Goal: Task Accomplishment & Management: Manage account settings

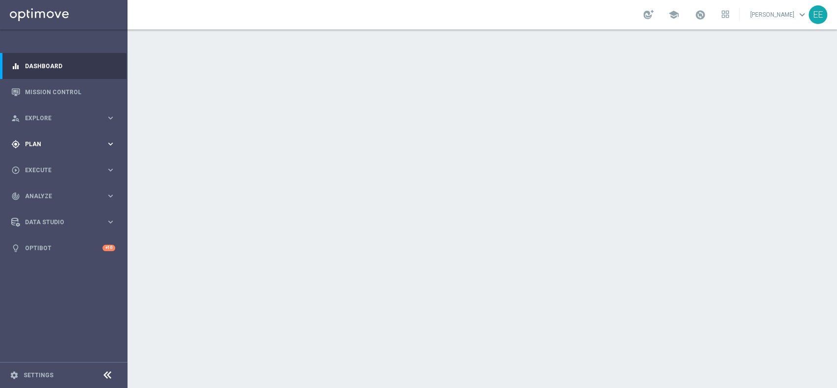
click at [53, 153] on div "gps_fixed Plan keyboard_arrow_right" at bounding box center [63, 144] width 126 height 26
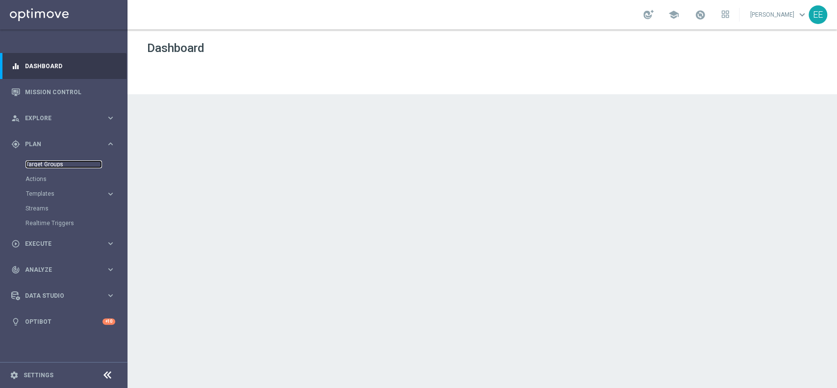
click at [47, 167] on link "Target Groups" at bounding box center [63, 164] width 76 height 8
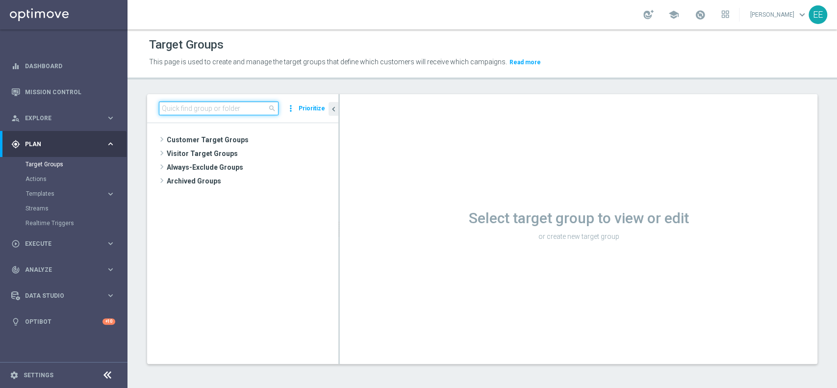
click at [176, 112] on input at bounding box center [219, 108] width 120 height 14
type input "0"
click at [206, 106] on input at bounding box center [219, 108] width 120 height 14
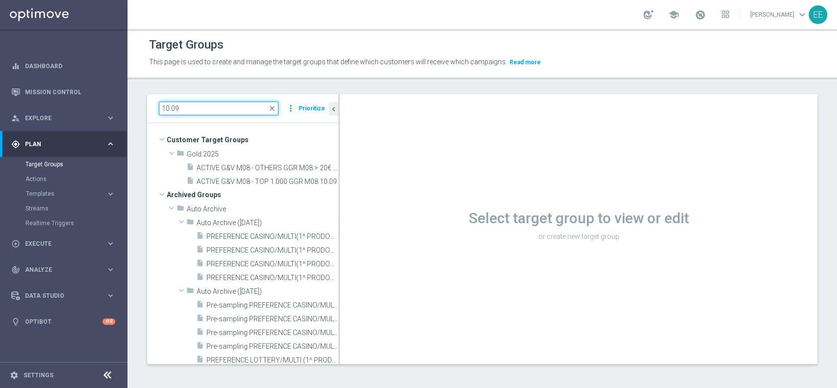
type input "10.09"
click at [317, 182] on icon "content_copy" at bounding box center [321, 181] width 8 height 8
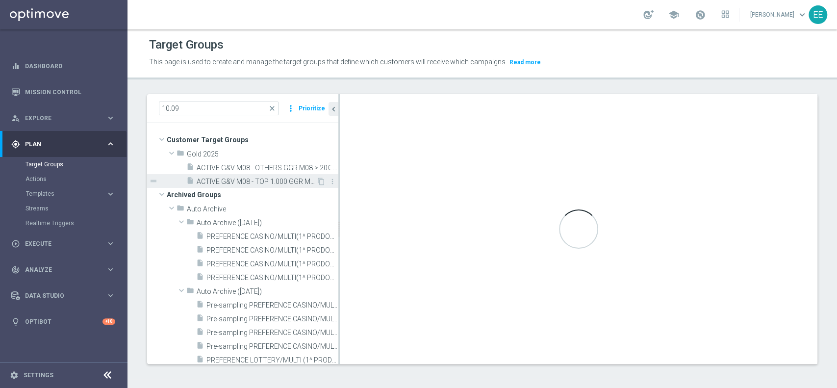
click at [296, 182] on span "ACTIVE G&V M08 - TOP 1.000 GGR M08 10.09" at bounding box center [257, 181] width 120 height 8
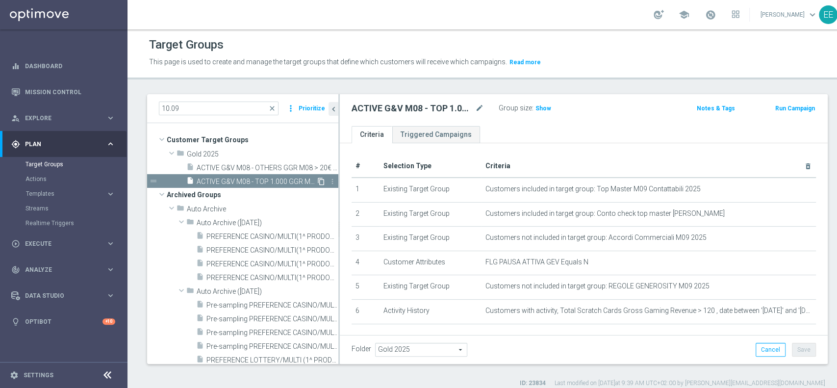
click at [317, 179] on icon "content_copy" at bounding box center [321, 181] width 8 height 8
click at [274, 179] on span "ACTIVE G&V M08 - TOP 1.000 GGR M08 10.09" at bounding box center [257, 181] width 120 height 8
click at [317, 179] on icon "content_copy" at bounding box center [321, 181] width 8 height 8
click at [266, 164] on span "ACTIVE G&V M08 - OTHERS GGR M08 > 20€ 10.09" at bounding box center [257, 168] width 120 height 8
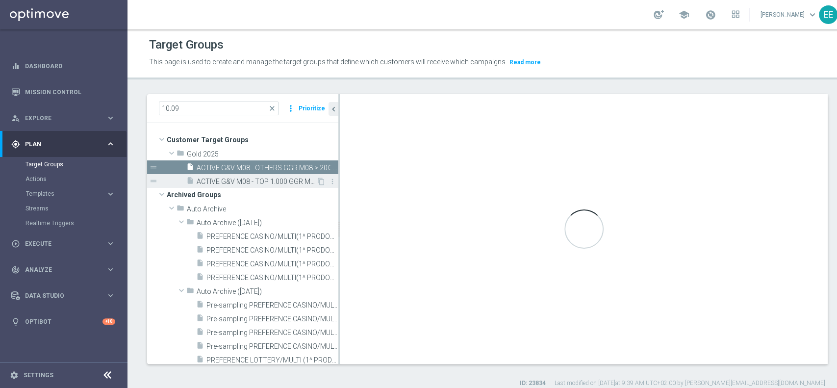
click at [270, 174] on div "insert_drive_file ACTIVE G&V M08 - TOP 1.000 GGR M08 10.09" at bounding box center [251, 181] width 130 height 14
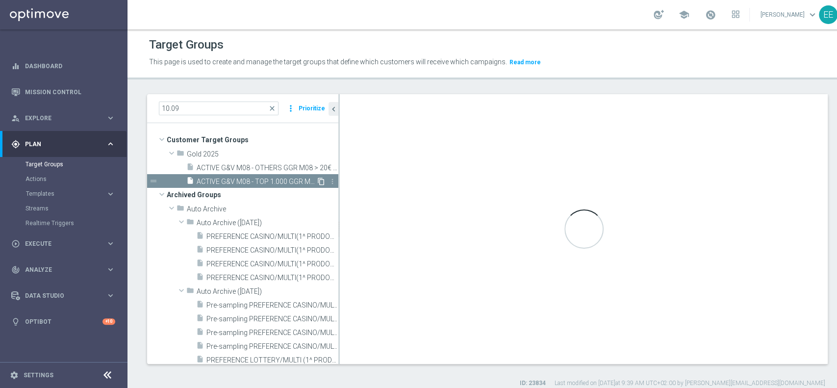
type textarea "(1 and 3 and 4 AND 5 and 6) OR 2"
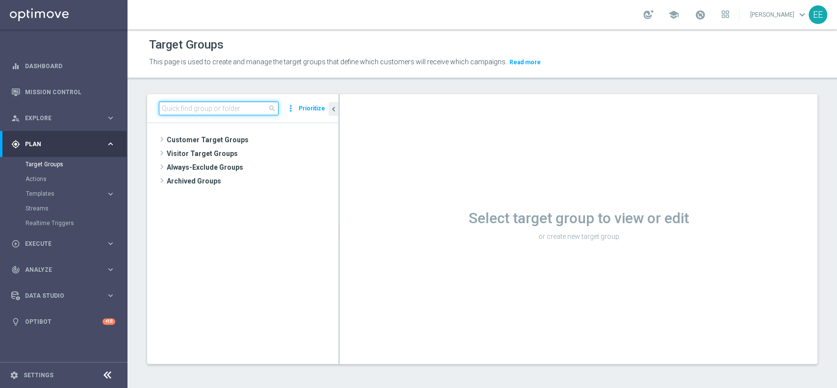
click at [202, 111] on input at bounding box center [219, 108] width 120 height 14
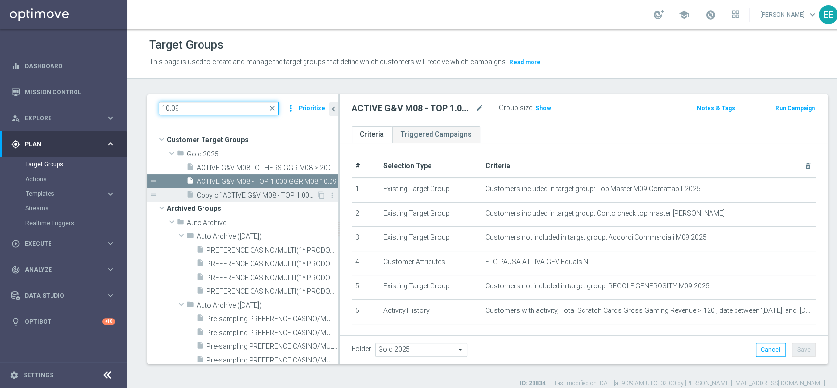
type input "10.09"
click at [258, 194] on span "Copy of ACTIVE G&V M08 - TOP 1.000 GGR M08 10.09" at bounding box center [257, 195] width 120 height 8
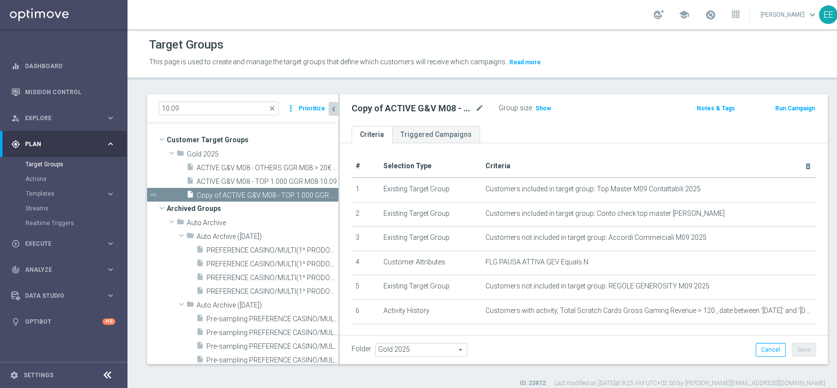
click at [335, 109] on icon "chevron_left" at bounding box center [333, 108] width 9 height 9
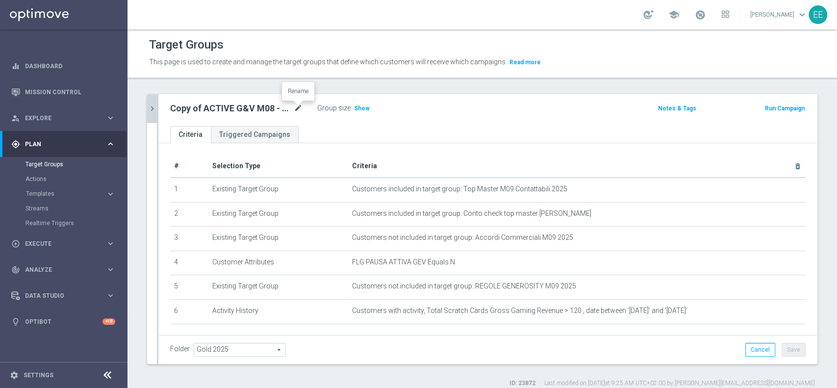
click at [300, 108] on icon "mode_edit" at bounding box center [298, 108] width 9 height 12
click at [300, 105] on icon "mode_edit" at bounding box center [298, 108] width 9 height 12
click at [264, 108] on input "PREFERENCE SPORT - ATTIVI M08" at bounding box center [236, 109] width 132 height 14
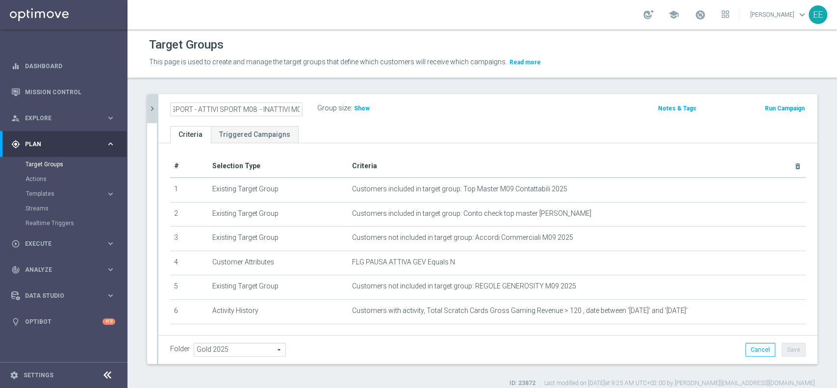
scroll to position [0, 50]
type input "PREFERENCE SPORT - ATTIVI SPORT M08 - INATTIVI M09"
click at [294, 104] on icon "mode_edit" at bounding box center [298, 108] width 9 height 12
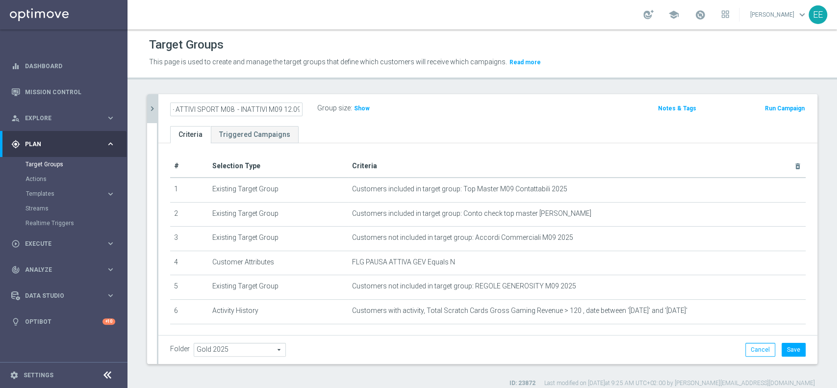
type input "PREFERENCE SPORT - ATTIVI SPORT M08 - INATTIVI M09 12.09"
click at [297, 104] on icon "mode_edit" at bounding box center [298, 108] width 9 height 12
click at [271, 110] on input "PREFERENCE SPORT - ATTIVI SPORT M08 - INATTIVI M09 12.09" at bounding box center [236, 109] width 132 height 14
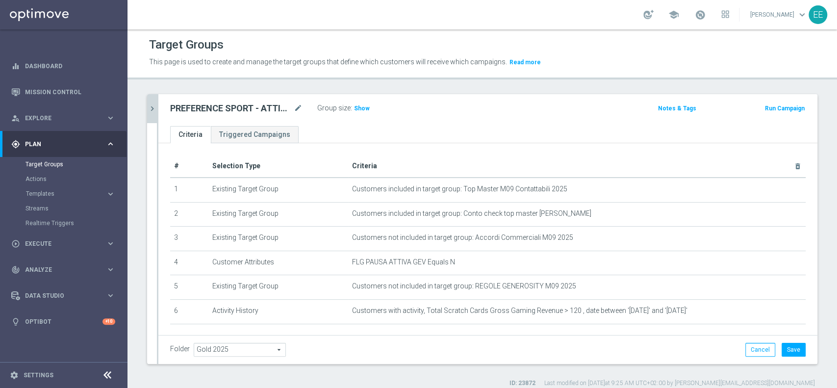
click at [292, 108] on div "PREFERENCE SPORT - ATTIVI SPORT M08 - INATTIVI M09 12.09 mode_edit" at bounding box center [236, 108] width 132 height 12
click at [295, 108] on icon "mode_edit" at bounding box center [298, 108] width 9 height 12
click at [285, 109] on input "PREFERENCE SPORT - ATTIVI SPORT M08 - INATTIVI M09 12.09" at bounding box center [236, 109] width 132 height 14
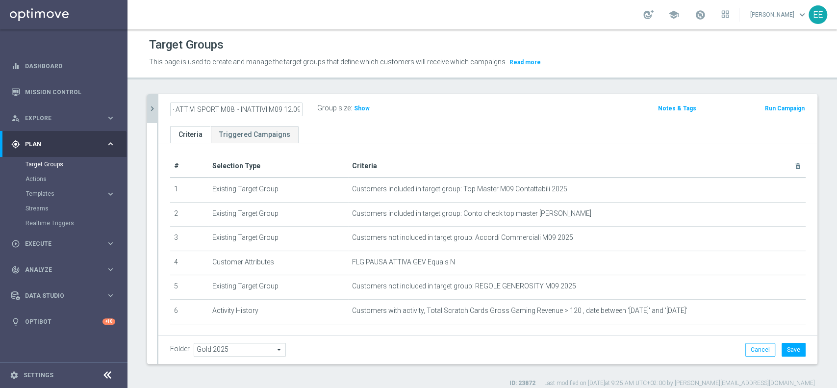
click at [285, 109] on input "PREFERENCE SPORT - ATTIVI SPORT M08 - INATTIVI M09 12.09" at bounding box center [236, 109] width 132 height 14
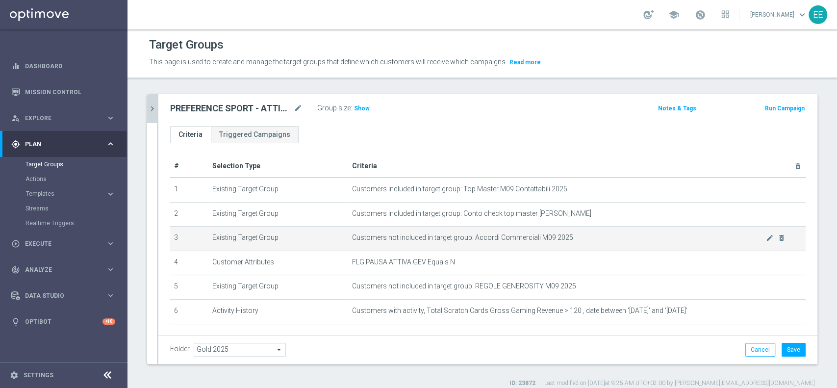
click at [604, 242] on td "Customers not included in target group: Accordi Commerciali M09 2025 mode_edit …" at bounding box center [576, 238] width 457 height 25
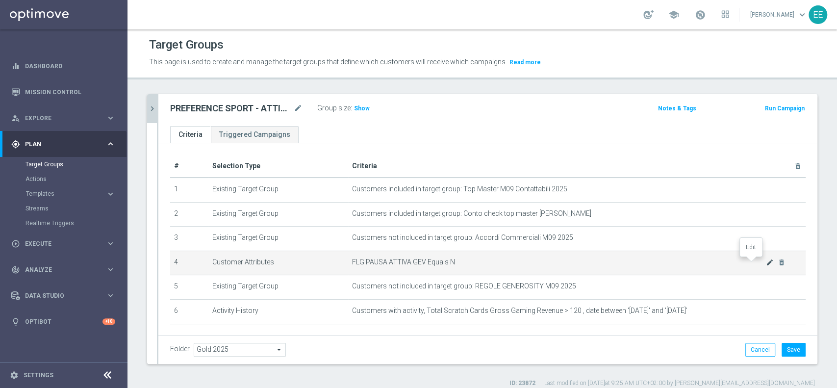
click at [766, 262] on icon "mode_edit" at bounding box center [770, 262] width 8 height 8
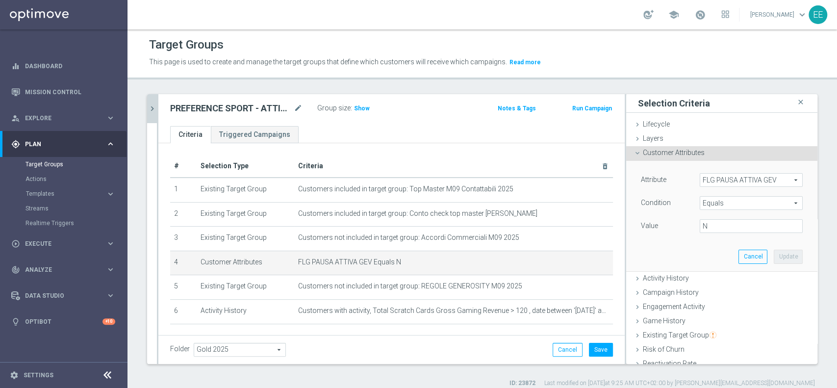
click at [727, 179] on span "FLG PAUSA ATTIVA GEV" at bounding box center [751, 180] width 102 height 13
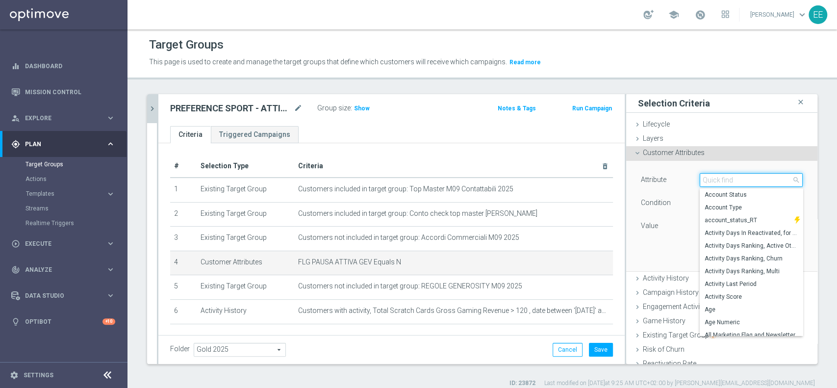
click at [727, 179] on input "search" at bounding box center [750, 180] width 103 height 14
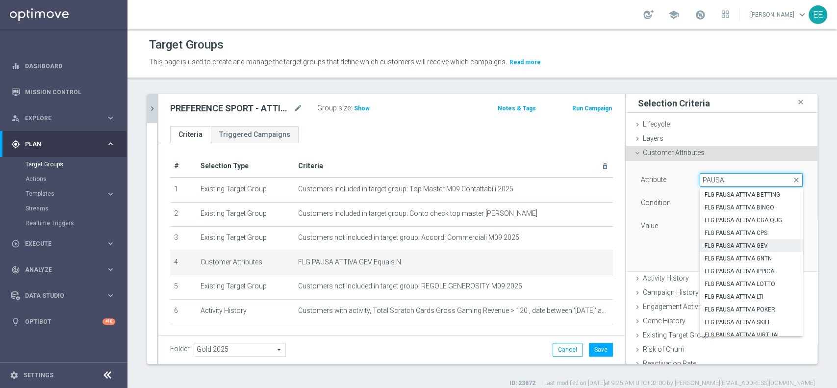
type input "PAUSA"
click at [755, 194] on span "FLG PAUSA ATTIVA BETTING" at bounding box center [750, 195] width 93 height 8
type input "FLG PAUSA ATTIVA BETTING"
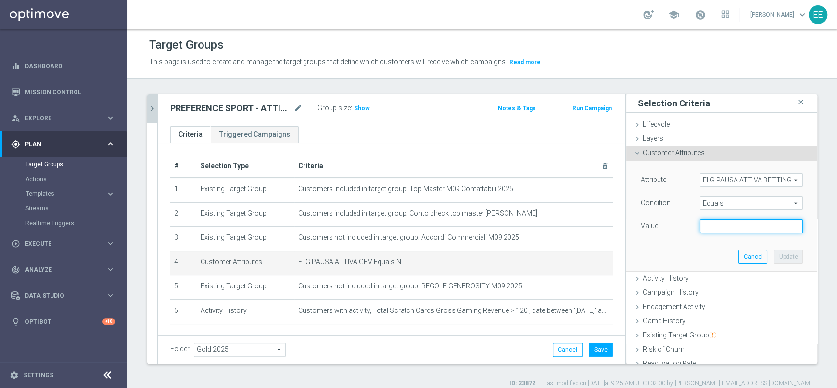
click at [713, 230] on input "text" at bounding box center [750, 226] width 103 height 14
type input "N"
click at [773, 257] on button "Update" at bounding box center [787, 256] width 29 height 14
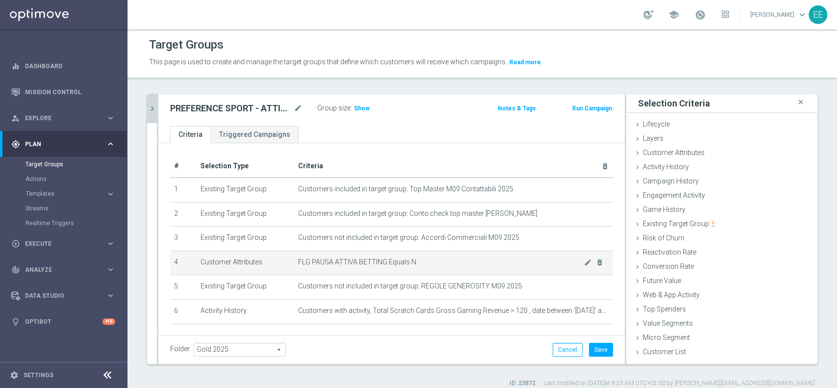
scroll to position [35, 0]
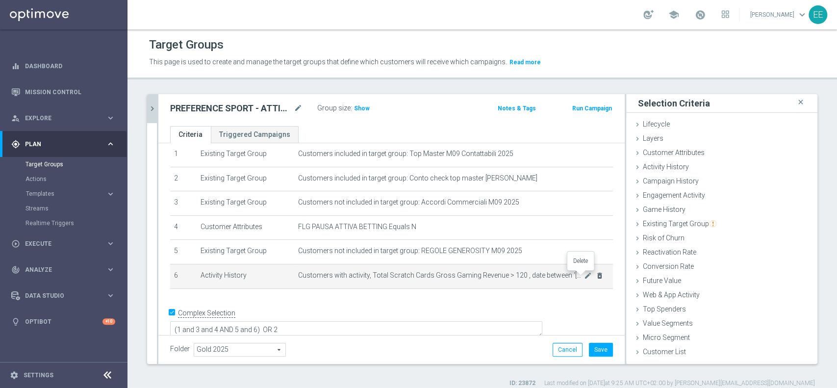
click at [596, 277] on icon "delete_forever" at bounding box center [600, 276] width 8 height 8
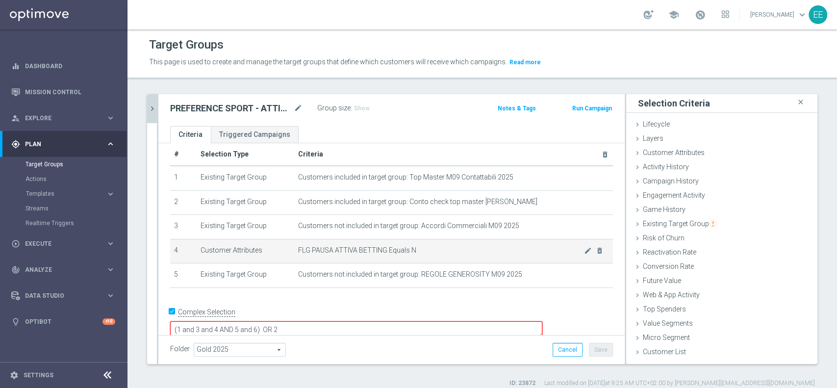
scroll to position [8, 0]
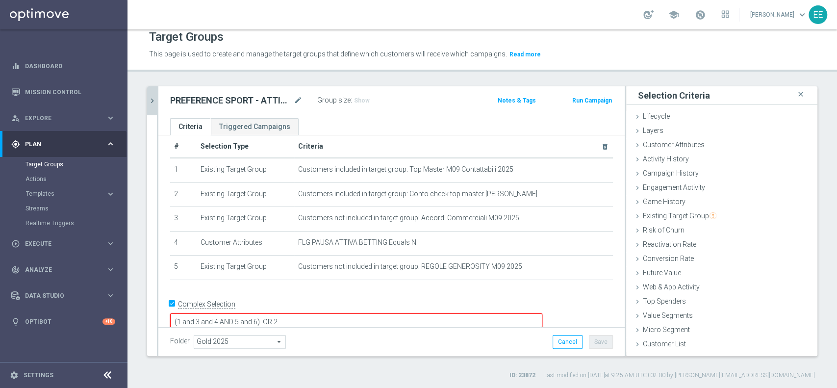
click at [325, 313] on textarea "(1 and 3 and 4 AND 5 and 6) OR 2" at bounding box center [356, 321] width 372 height 17
type textarea "(1 and 3 and 4 AND 5 and 6 AND 7 ) OR 2"
click at [668, 155] on span "Activity History" at bounding box center [666, 159] width 46 height 8
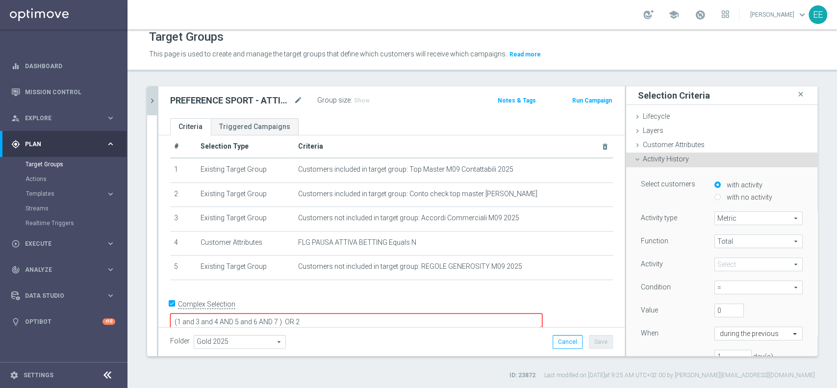
click at [722, 265] on span at bounding box center [758, 264] width 87 height 13
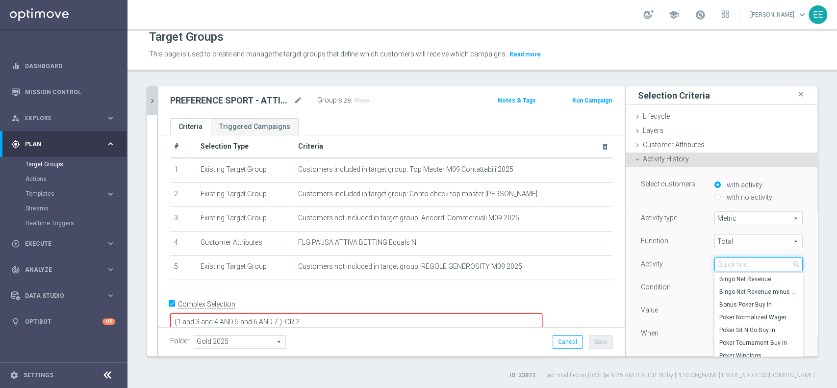
click at [722, 265] on input "search" at bounding box center [758, 264] width 88 height 14
type input "W"
type input "SPORT"
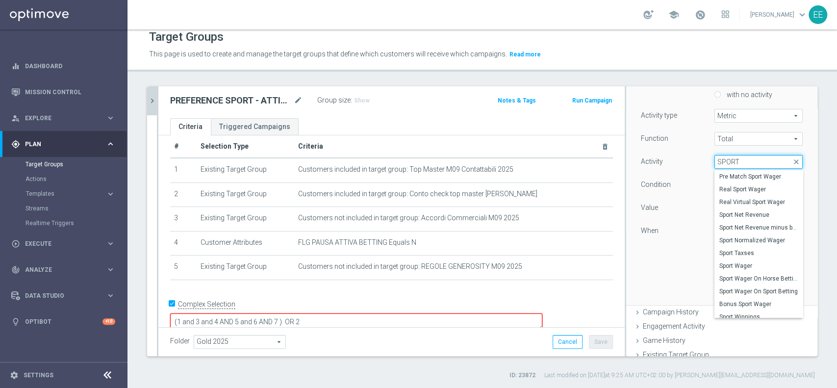
scroll to position [104, 0]
click at [742, 264] on span "Sport Wager" at bounding box center [758, 264] width 78 height 8
type input "Sport Wager"
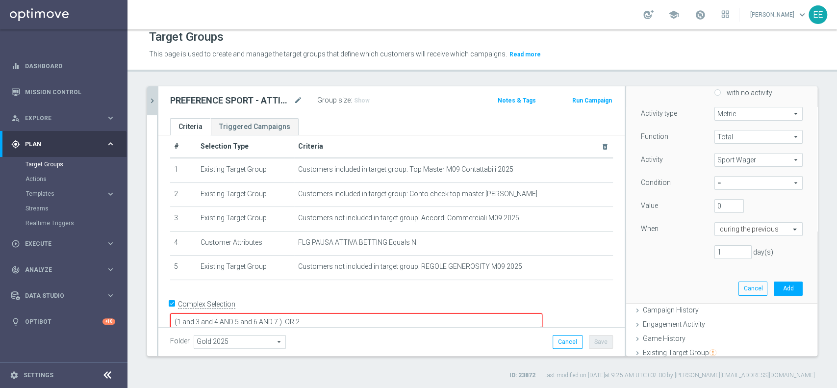
click at [724, 182] on span "=" at bounding box center [758, 182] width 87 height 13
click at [718, 217] on label ">" at bounding box center [758, 223] width 88 height 13
type input ">"
click at [722, 230] on input "text" at bounding box center [749, 229] width 58 height 9
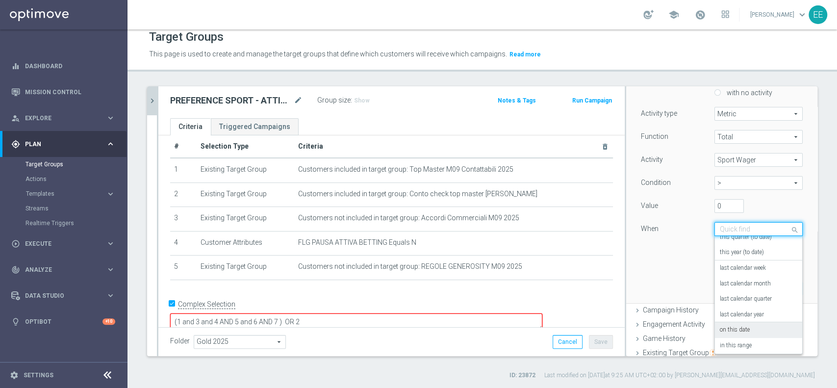
scroll to position [71, 0]
click at [737, 325] on div "on this date" at bounding box center [758, 328] width 77 height 16
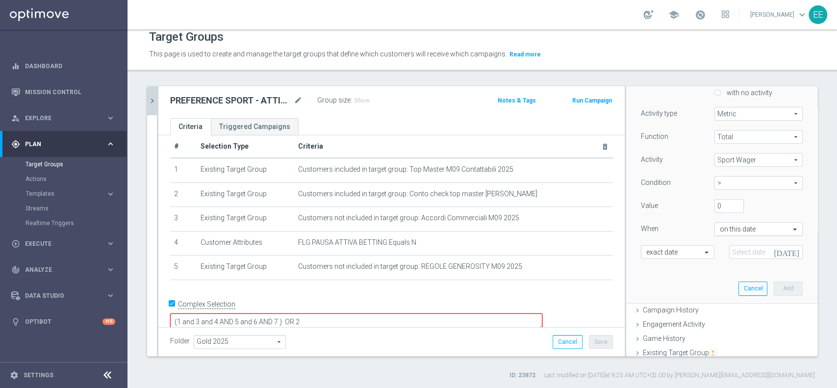
click at [729, 231] on input "text" at bounding box center [749, 229] width 58 height 9
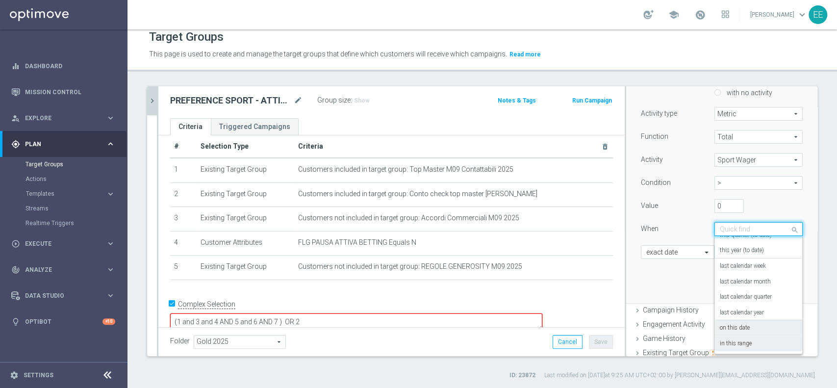
click at [731, 346] on label "in this range" at bounding box center [736, 344] width 32 height 8
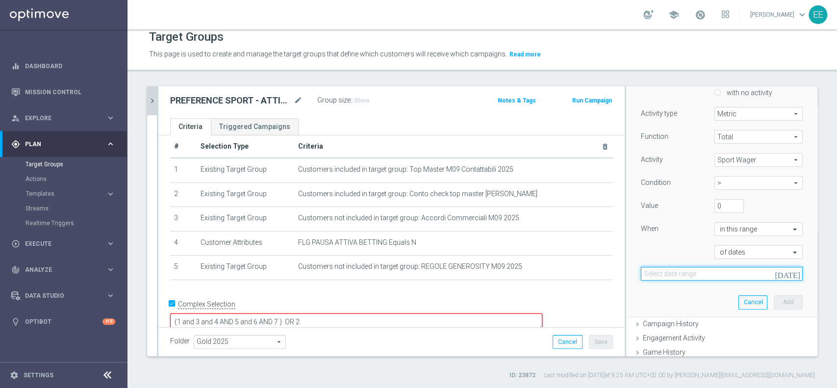
click at [696, 272] on input at bounding box center [722, 274] width 162 height 14
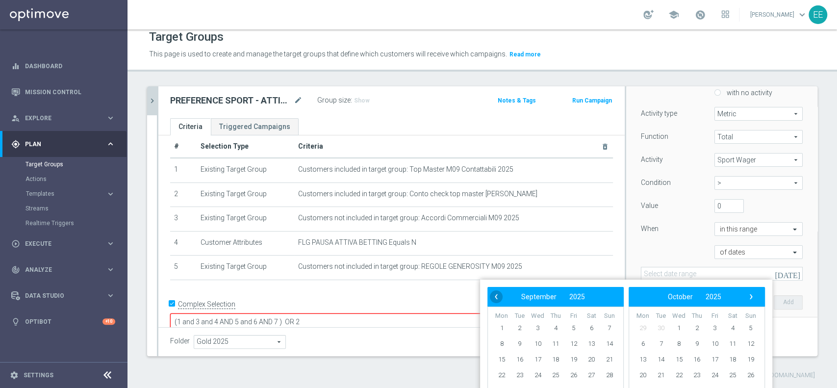
click at [499, 295] on span "‹" at bounding box center [496, 296] width 13 height 13
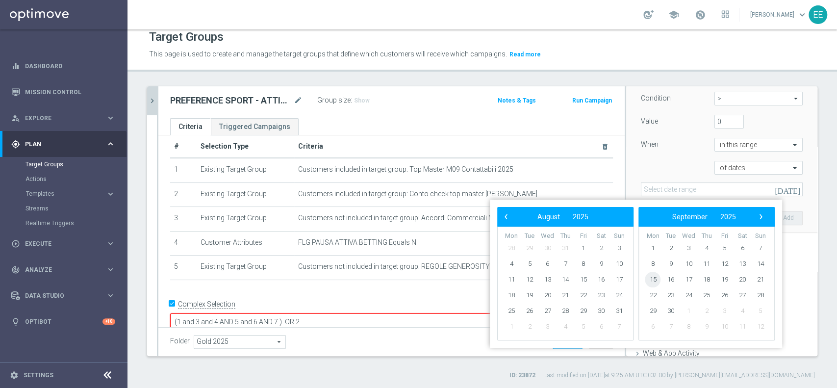
scroll to position [189, 0]
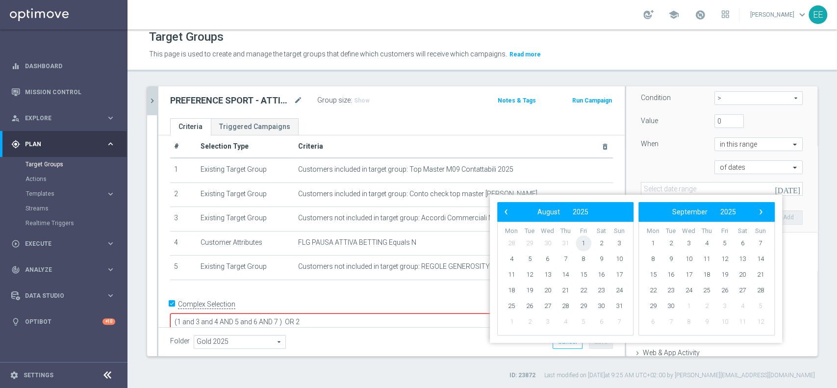
click at [581, 244] on span "1" at bounding box center [583, 243] width 16 height 16
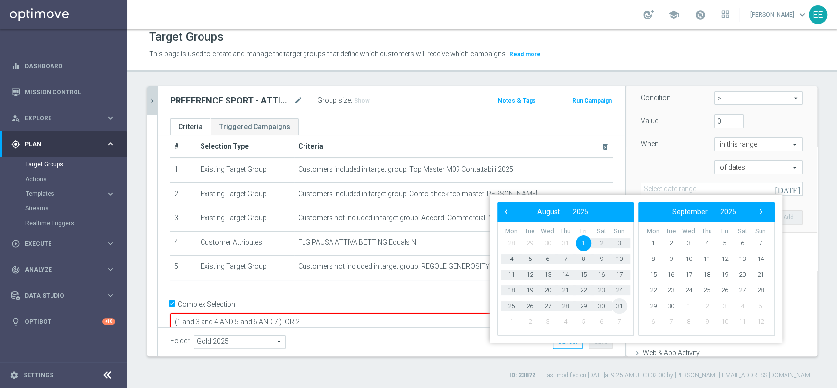
click at [615, 306] on span "31" at bounding box center [619, 306] width 16 height 16
type input "01 Aug 2025 - 31 Aug 2025"
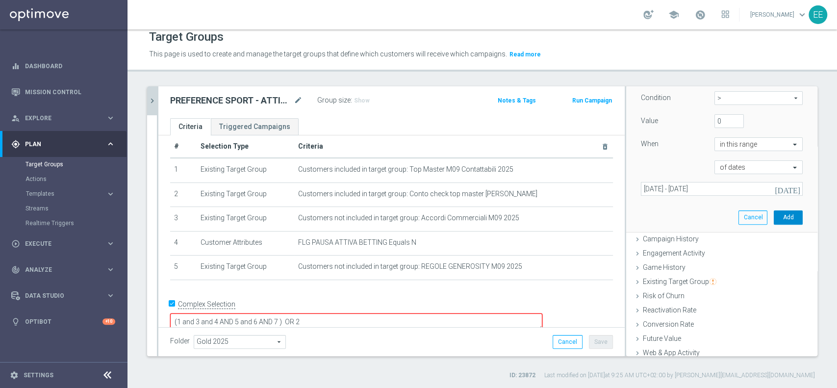
click at [773, 215] on button "Add" at bounding box center [787, 217] width 29 height 14
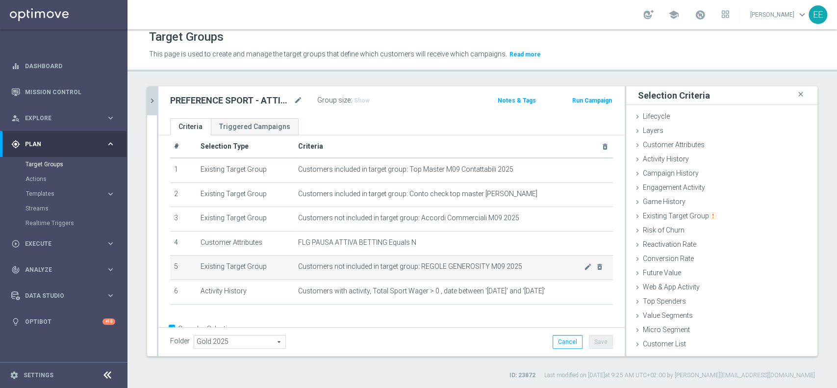
scroll to position [36, 0]
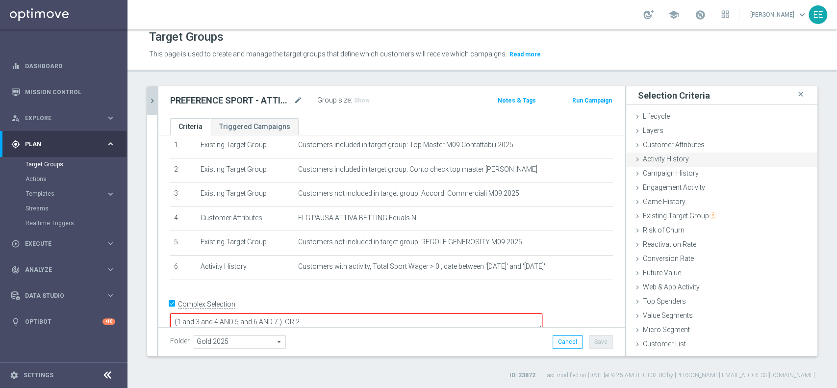
click at [698, 158] on div "Activity History done selection saved" at bounding box center [721, 159] width 191 height 15
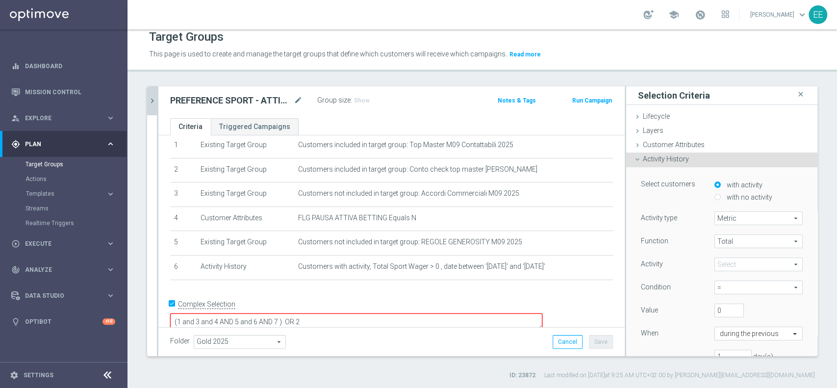
click at [714, 192] on div "with no activity" at bounding box center [758, 198] width 88 height 12
click at [714, 198] on input "with no activity" at bounding box center [717, 197] width 6 height 6
radio input "true"
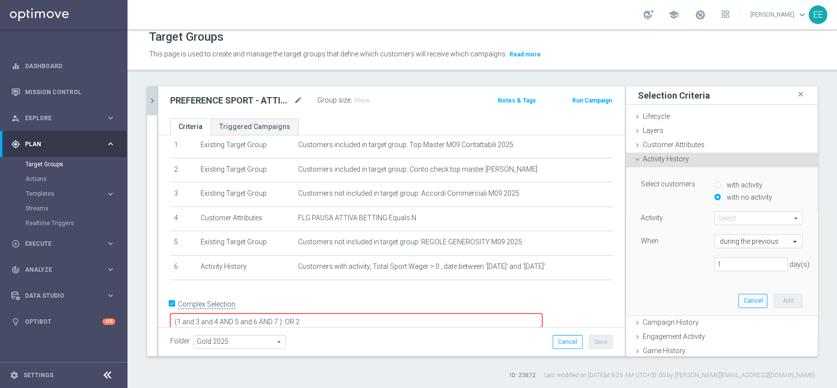
click at [741, 221] on span at bounding box center [758, 218] width 87 height 13
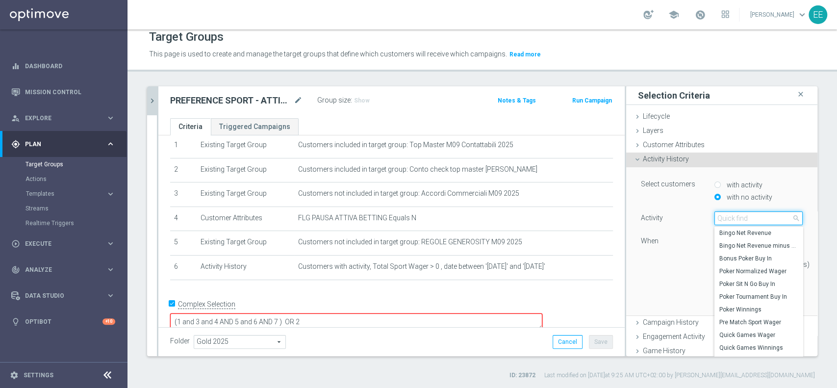
click at [741, 221] on input "search" at bounding box center [758, 218] width 88 height 14
type input "SPORT"
click at [748, 319] on span "Sport Wager" at bounding box center [758, 322] width 78 height 8
type input "Sport Wager"
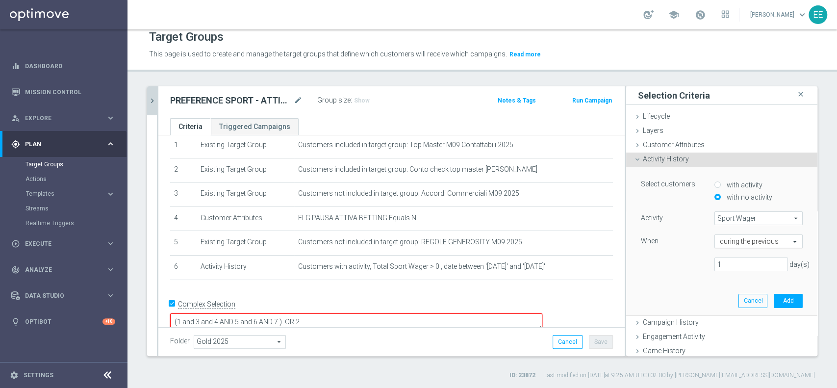
click at [737, 241] on input "text" at bounding box center [749, 241] width 58 height 9
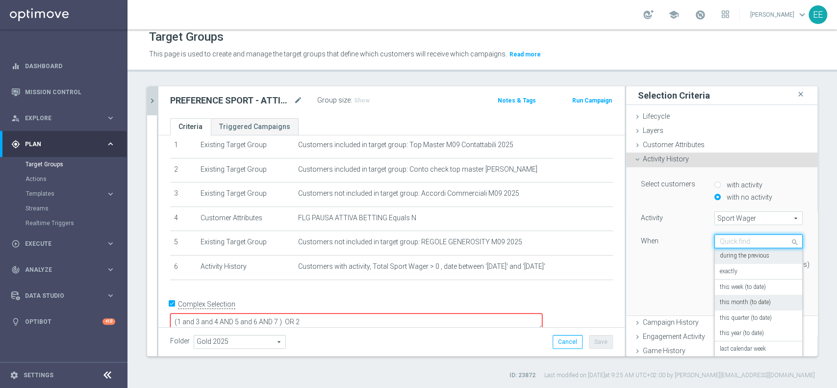
click at [749, 301] on label "this month (to date)" at bounding box center [745, 303] width 51 height 8
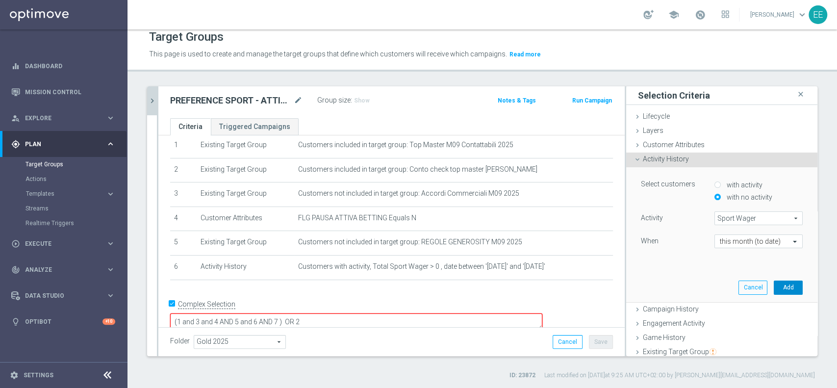
click at [773, 284] on button "Add" at bounding box center [787, 287] width 29 height 14
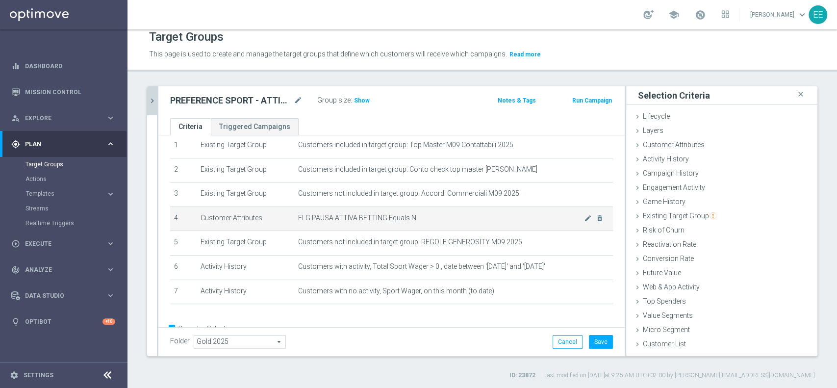
scroll to position [60, 0]
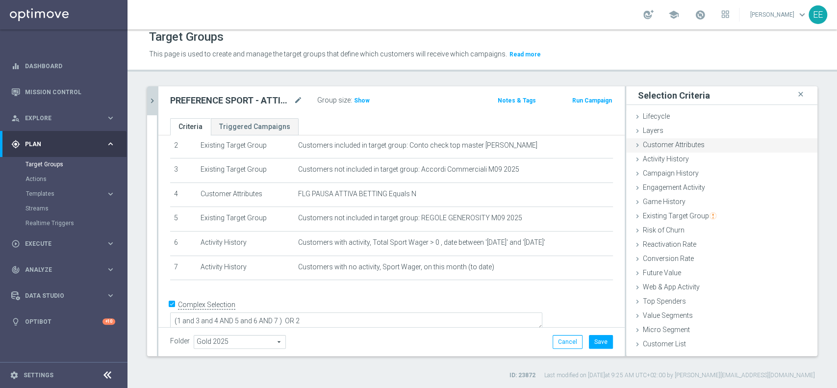
click at [696, 143] on div "Customer Attributes done selection updated" at bounding box center [721, 145] width 191 height 15
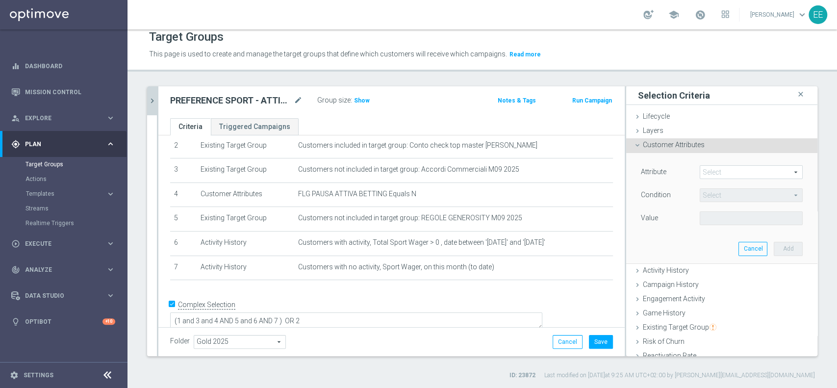
click at [719, 166] on span at bounding box center [751, 172] width 102 height 13
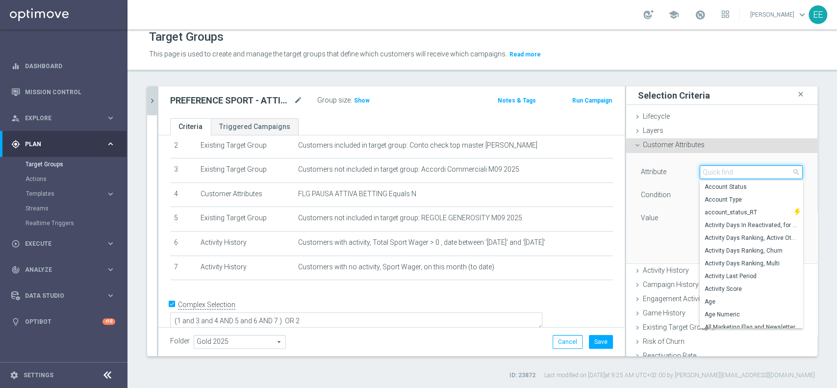
click at [709, 170] on input "search" at bounding box center [750, 172] width 103 height 14
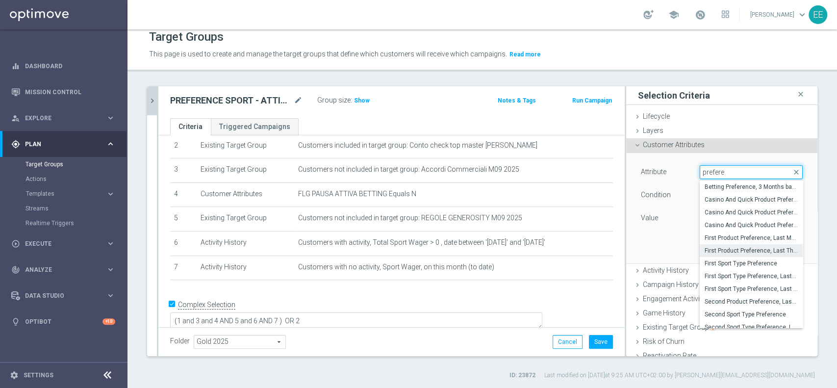
type input "prefere"
click at [722, 249] on span "First Product Preference, Last Three Months" at bounding box center [750, 251] width 93 height 8
type input "First Product Preference, Last Three Months"
type input "Equals"
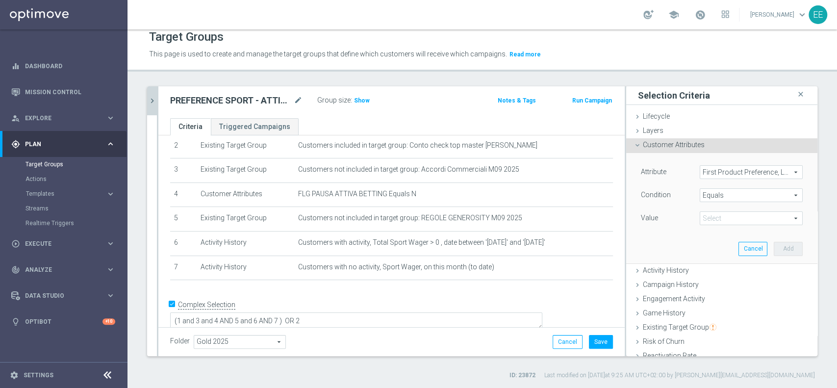
click at [711, 220] on span at bounding box center [751, 218] width 102 height 13
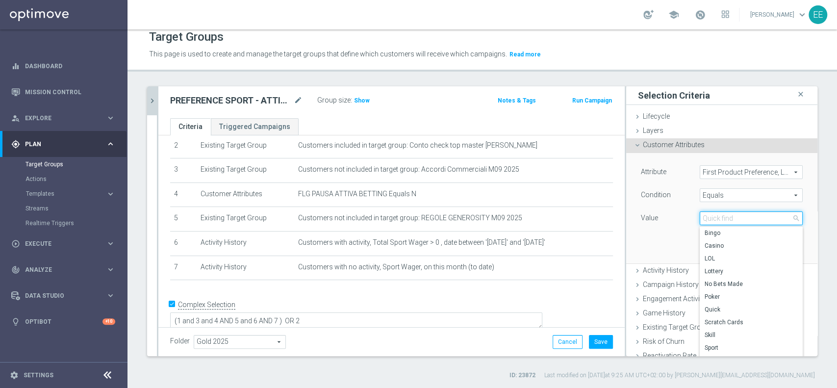
click at [711, 220] on input "search" at bounding box center [750, 218] width 103 height 14
click at [715, 344] on span "Sport" at bounding box center [750, 348] width 93 height 8
type input "Sport"
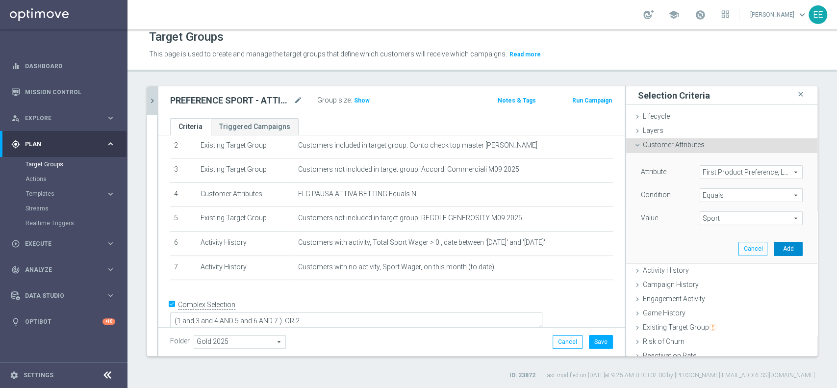
click at [773, 245] on button "Add" at bounding box center [787, 249] width 29 height 14
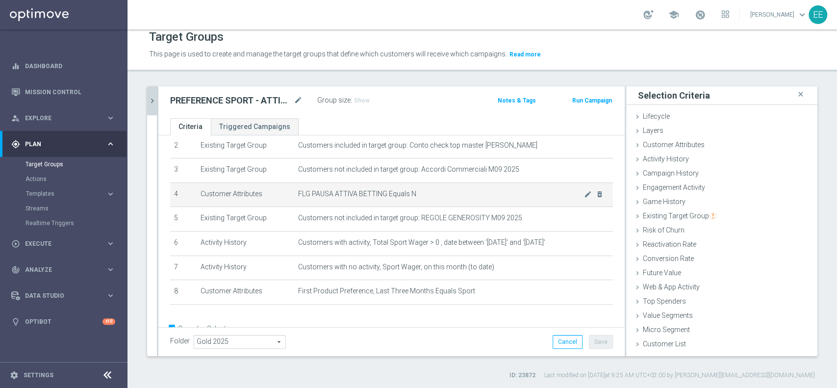
scroll to position [86, 0]
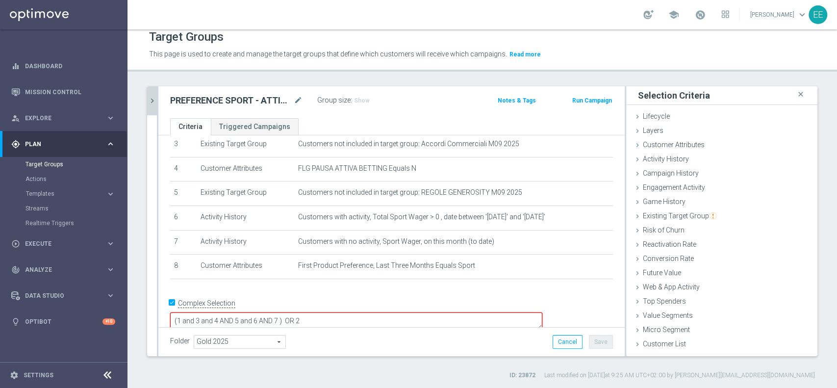
click at [348, 312] on textarea "(1 and 3 and 4 AND 5 and 6 AND 7 ) OR 2" at bounding box center [356, 320] width 372 height 17
type textarea "(1 and 3 and 4 AND 5 and 6 AND 7 and 8 ) OR 2"
click at [600, 348] on div "Folder Gold 2025 Gold 2025 arrow_drop_down search Cancel Save Saving..." at bounding box center [391, 341] width 466 height 29
click at [597, 347] on button "Save" at bounding box center [601, 342] width 24 height 14
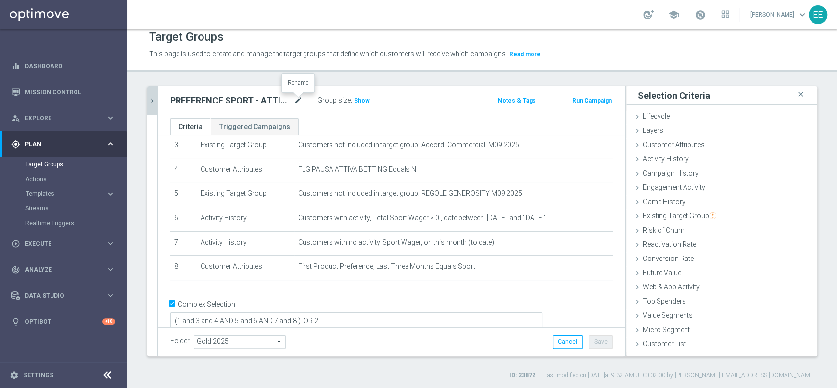
click at [300, 100] on icon "mode_edit" at bounding box center [298, 101] width 9 height 12
type input "1^ PRODOTTO SPORT - ATTIVI SPORT M08 - INATTIVI SPORT M09 12.09"
click at [361, 103] on span "Show" at bounding box center [362, 100] width 16 height 7
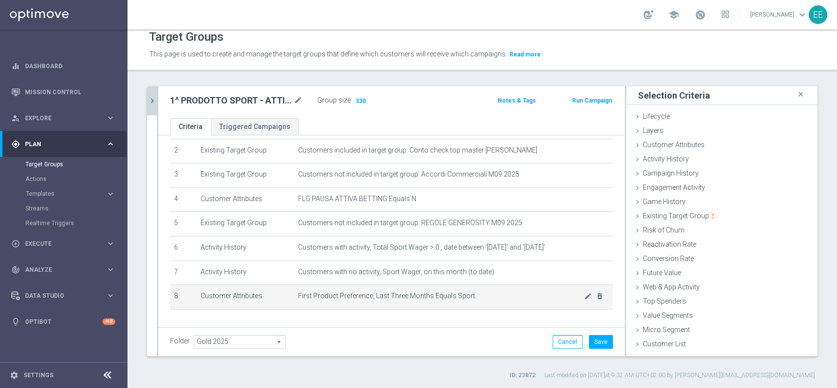
scroll to position [57, 0]
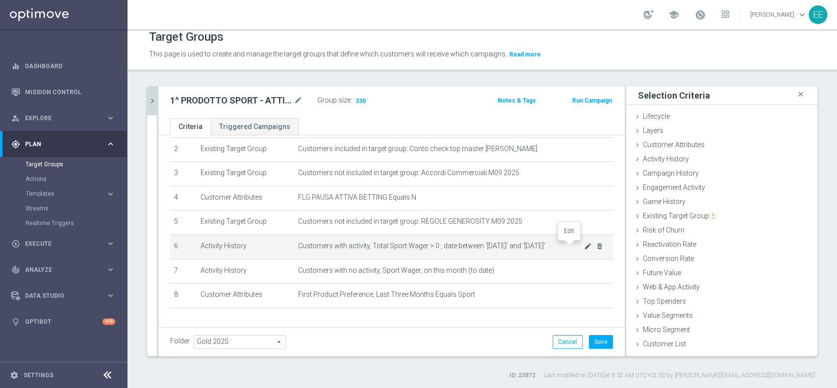
click at [584, 247] on icon "mode_edit" at bounding box center [588, 246] width 8 height 8
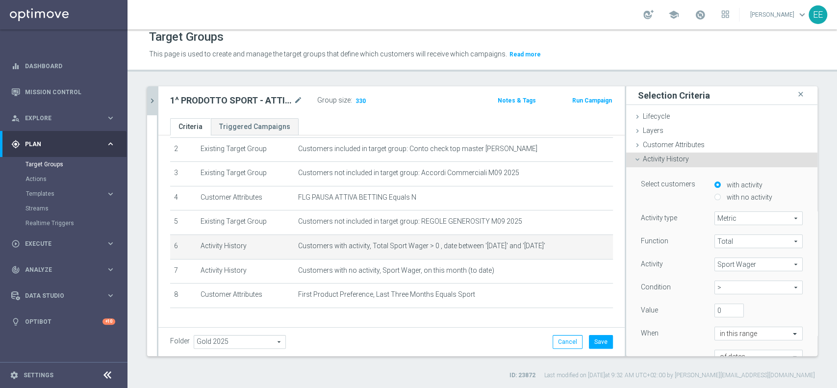
click at [482, 341] on div "Folder Gold 2025 Gold 2025 arrow_drop_down search Cancel Save Saving..." at bounding box center [391, 342] width 443 height 14
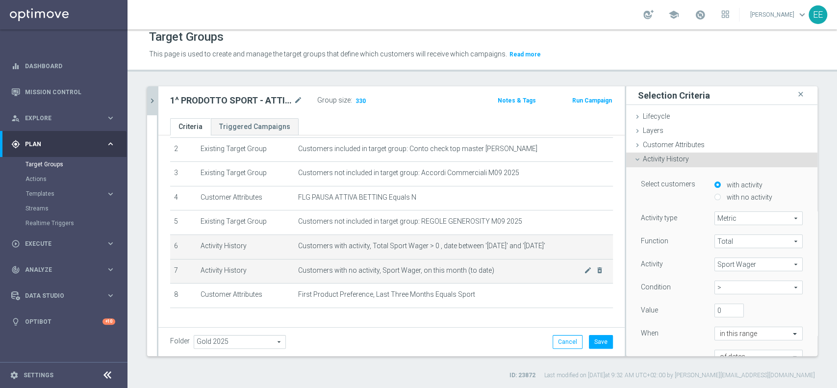
scroll to position [85, 0]
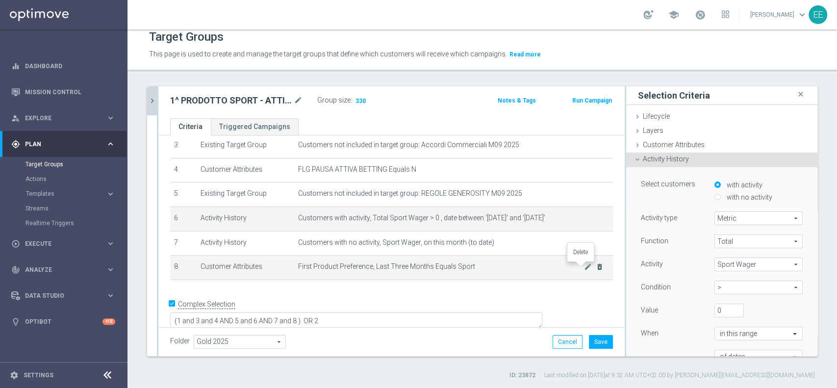
click at [596, 268] on icon "delete_forever" at bounding box center [600, 267] width 8 height 8
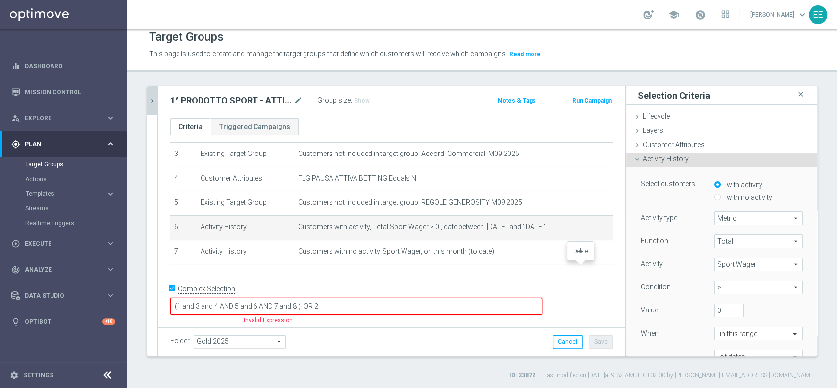
scroll to position [61, 0]
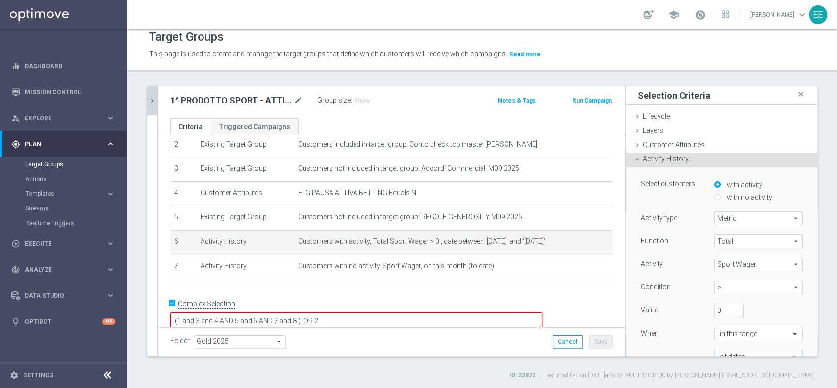
click at [364, 312] on textarea "(1 and 3 and 4 AND 5 and 6 AND 7 and 8 ) OR 2" at bounding box center [356, 320] width 372 height 17
type textarea "(1 and 3 and 4 AND 5 and 6 AND 7) OR 2"
click at [452, 342] on div "Folder Gold 2025 Gold 2025 arrow_drop_down search Cancel Save Saving..." at bounding box center [391, 342] width 443 height 14
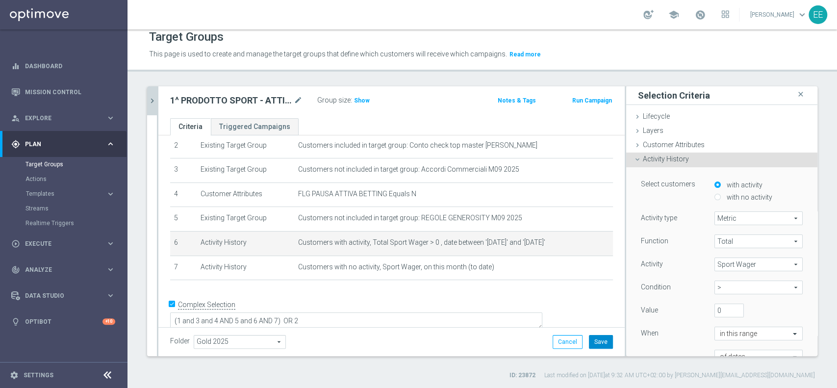
click at [598, 343] on button "Save" at bounding box center [601, 342] width 24 height 14
click at [364, 102] on span "Show" at bounding box center [362, 100] width 16 height 7
click at [584, 243] on icon "mode_edit" at bounding box center [588, 243] width 8 height 8
click at [714, 307] on input "0" at bounding box center [728, 310] width 29 height 14
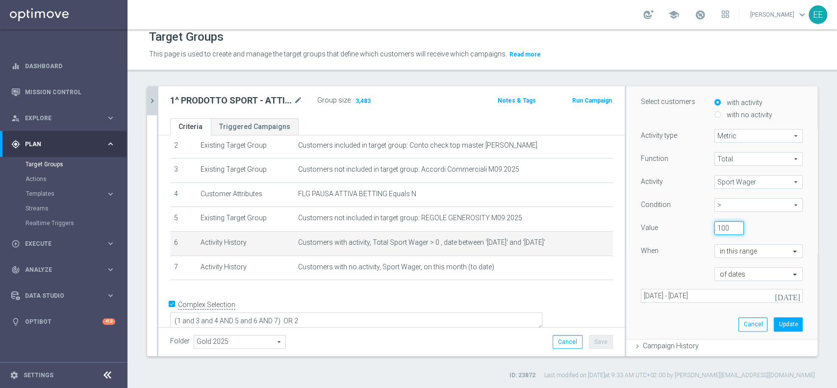
scroll to position [83, 0]
type input "100"
click at [776, 322] on button "Update" at bounding box center [787, 324] width 29 height 14
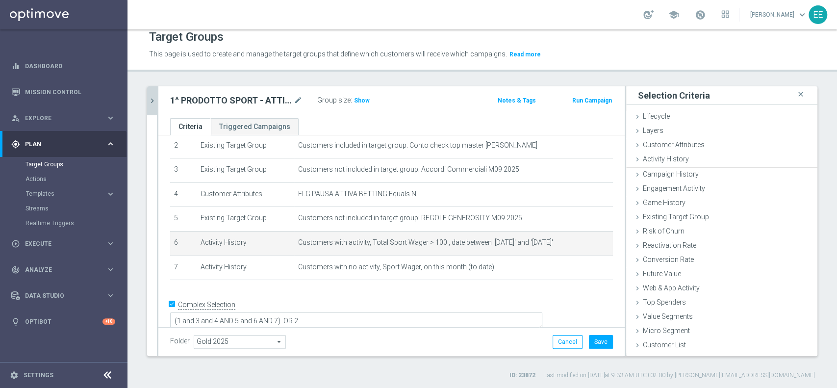
scroll to position [0, 0]
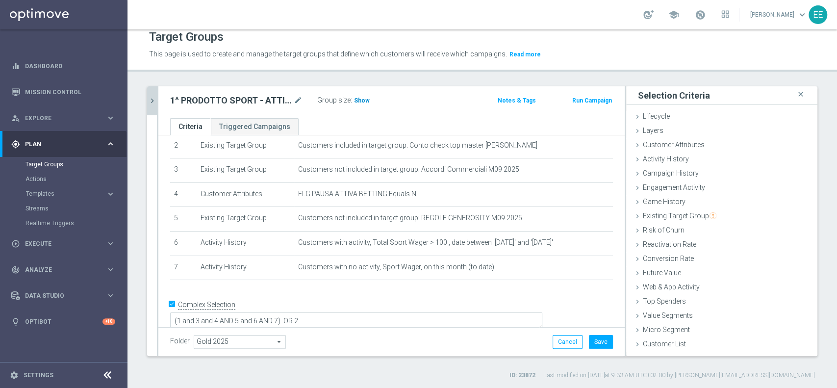
click at [360, 100] on span "Show" at bounding box center [362, 100] width 16 height 7
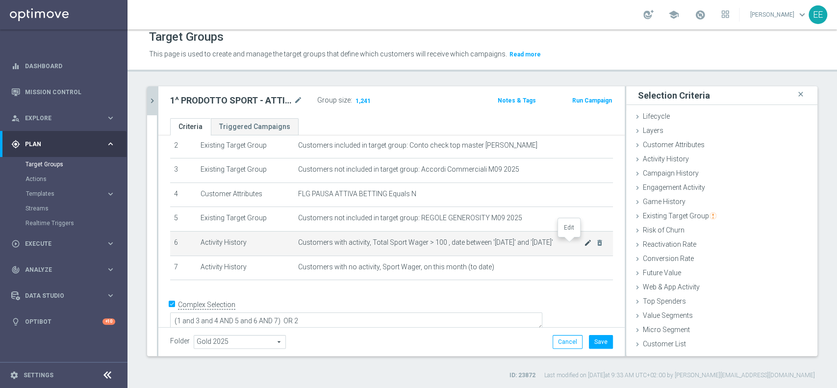
click at [584, 245] on icon "mode_edit" at bounding box center [588, 243] width 8 height 8
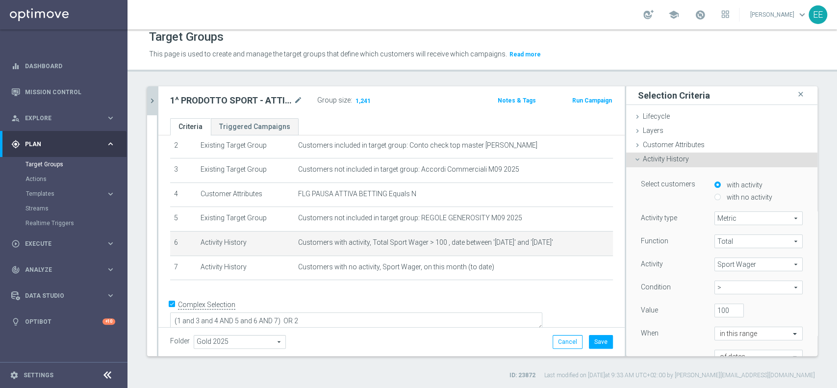
click at [733, 265] on span "Sport Wager" at bounding box center [758, 264] width 87 height 13
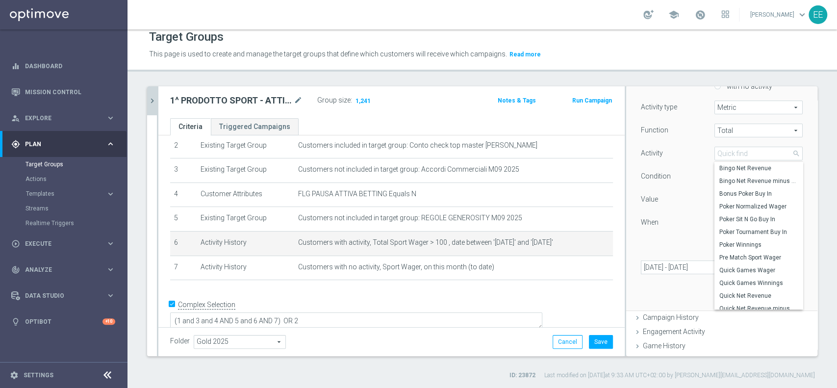
scroll to position [113, 0]
click at [747, 153] on input "search" at bounding box center [758, 151] width 88 height 14
type input "sport"
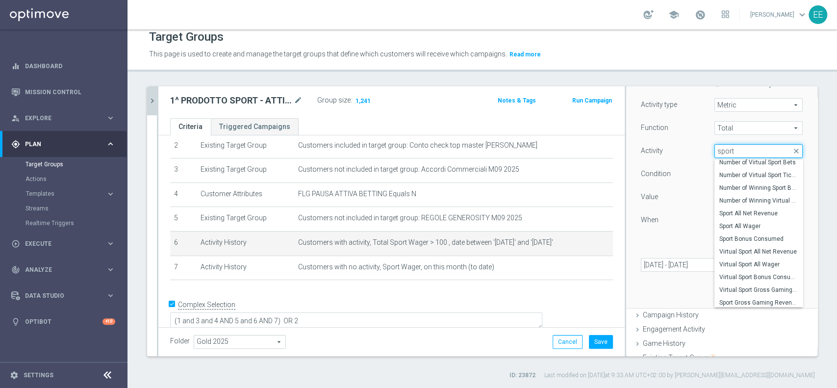
scroll to position [336, 0]
click at [745, 295] on label "Sport Gross Gaming Revenue" at bounding box center [758, 300] width 88 height 13
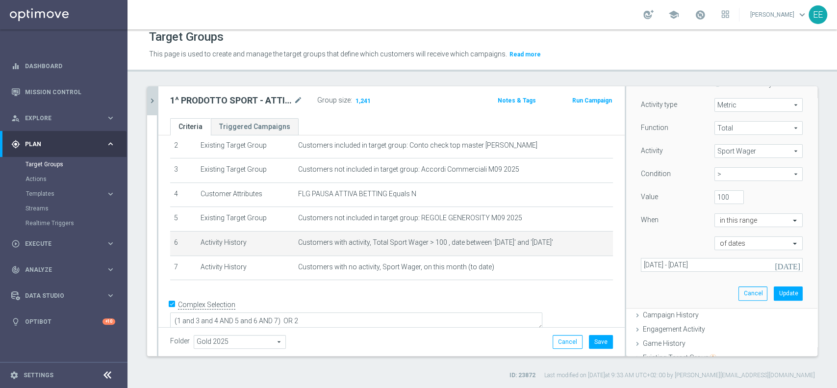
type input "Sport Gross Gaming Revenue"
click at [714, 195] on input "100" at bounding box center [728, 197] width 29 height 14
type input "50"
click at [773, 295] on button "Update" at bounding box center [787, 293] width 29 height 14
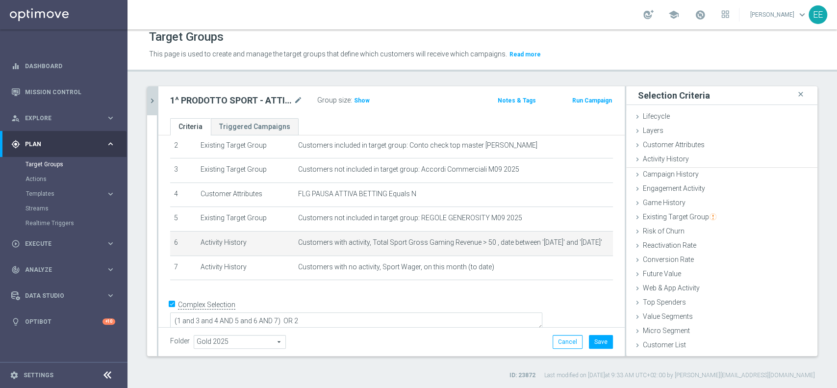
scroll to position [0, 0]
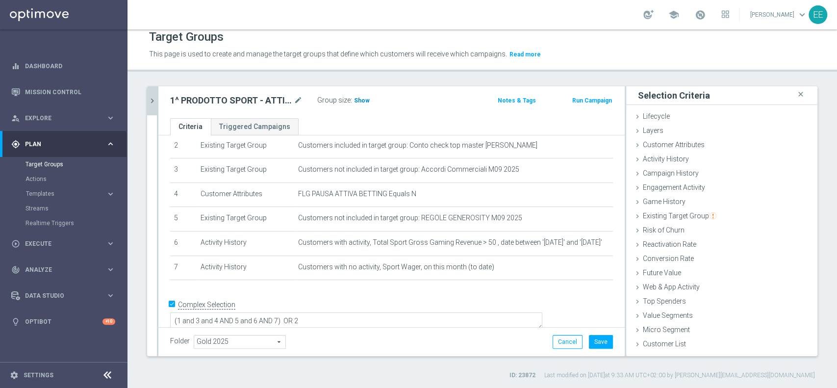
click at [360, 100] on span "Show" at bounding box center [362, 100] width 16 height 7
click at [297, 98] on icon "mode_edit" at bounding box center [298, 101] width 9 height 12
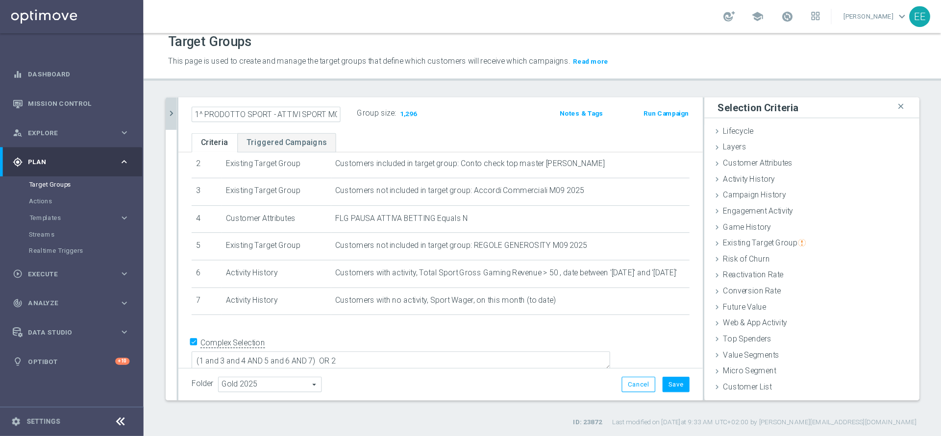
scroll to position [0, 93]
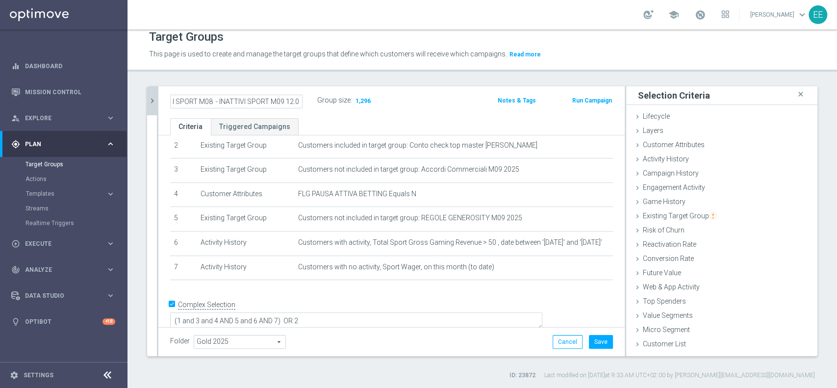
click at [217, 100] on input "1^ PRODOTTO SPORT - ATTIVI SPORT M08 - INATTIVI SPORT M09 12.09" at bounding box center [236, 102] width 132 height 14
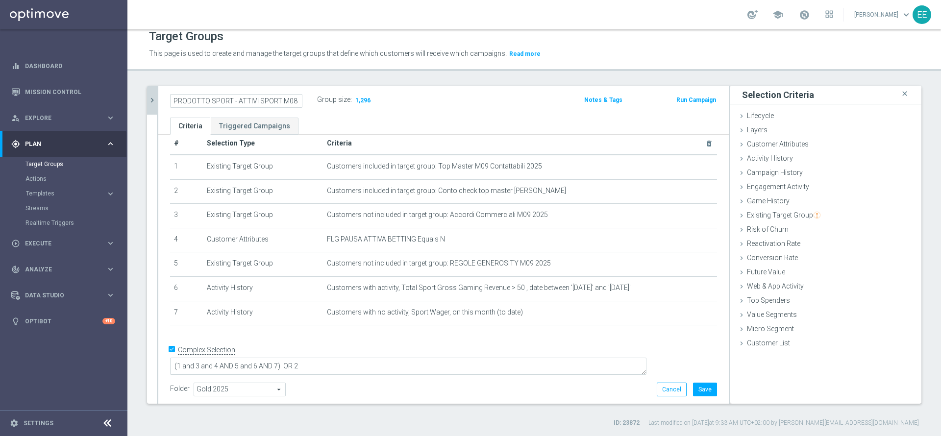
scroll to position [0, 0]
type input "ATTIVI SPORT M08 - INATTIVI SPORT M09 12.09"
